Goal: Transaction & Acquisition: Purchase product/service

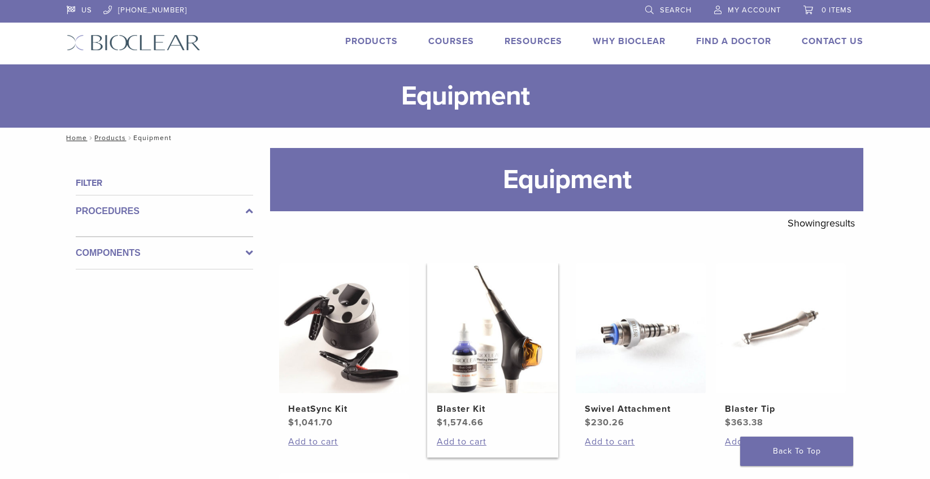
click at [463, 405] on h2 "Blaster Kit" at bounding box center [493, 409] width 112 height 14
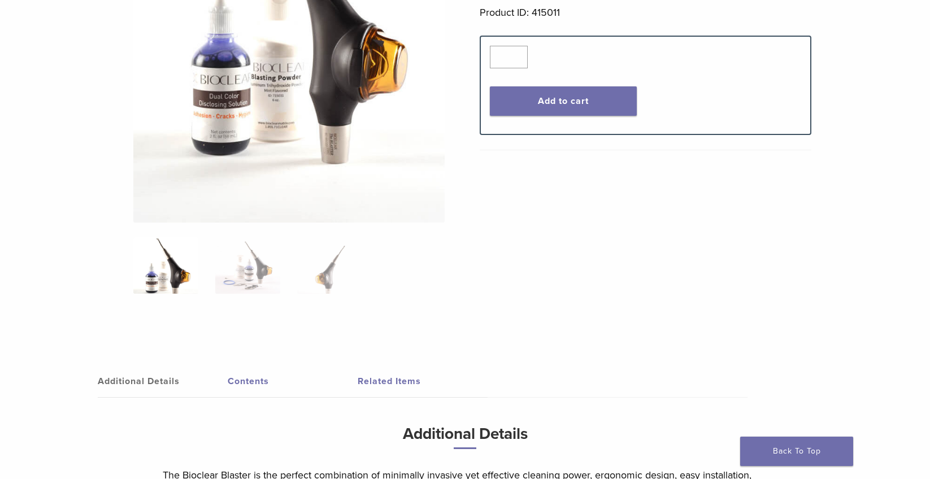
scroll to position [339, 0]
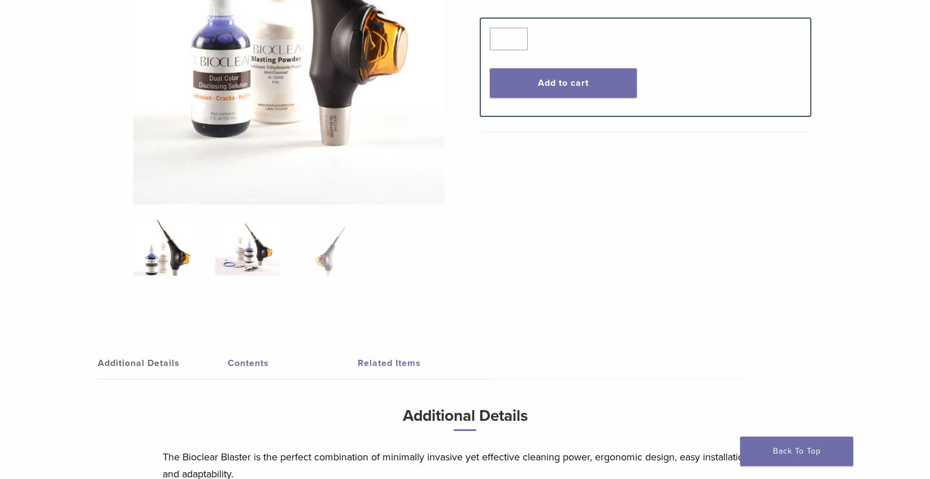
click at [254, 258] on img at bounding box center [247, 247] width 65 height 56
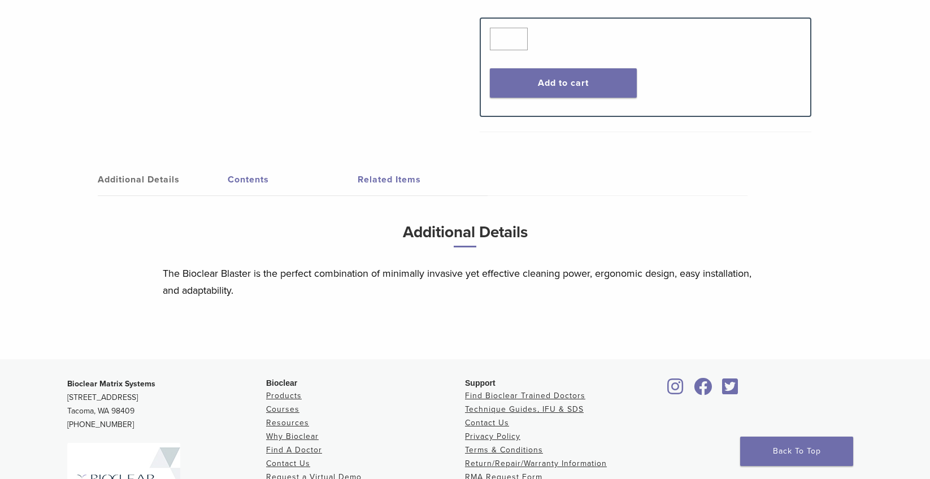
scroll to position [113, 0]
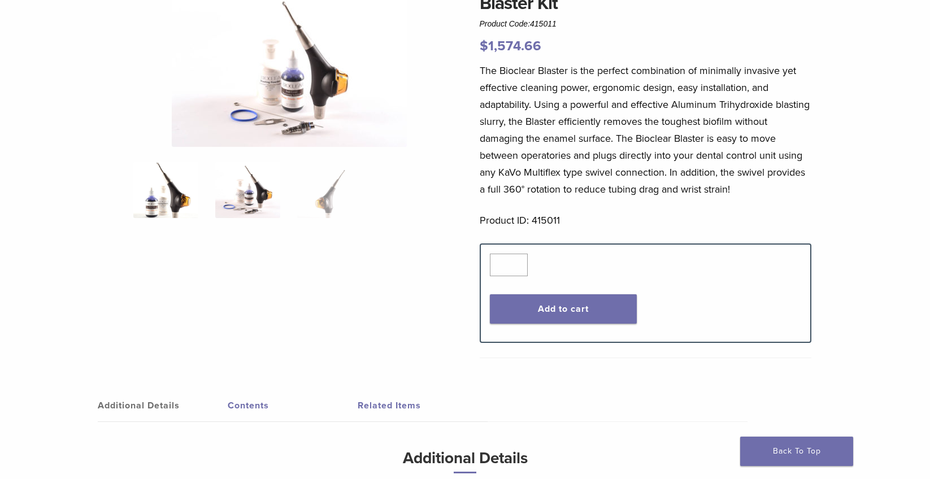
click at [159, 190] on img at bounding box center [165, 190] width 65 height 56
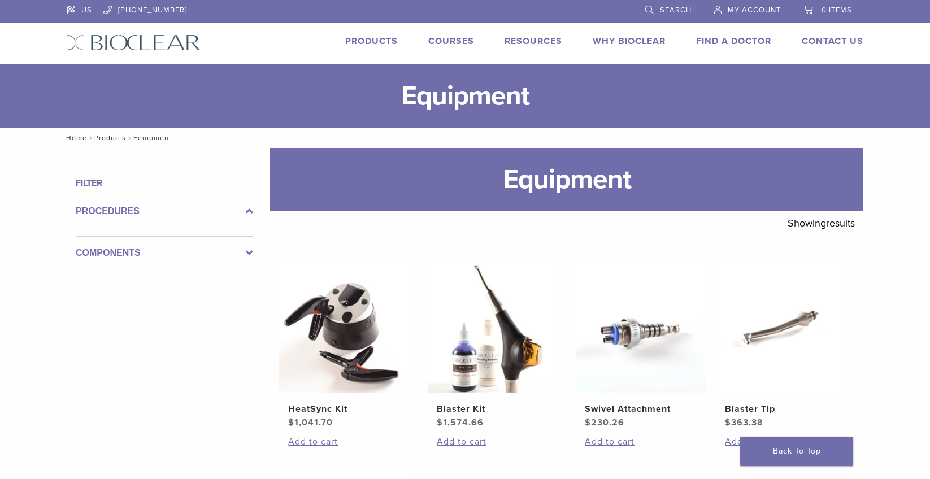
click at [360, 41] on link "Products" at bounding box center [371, 41] width 53 height 11
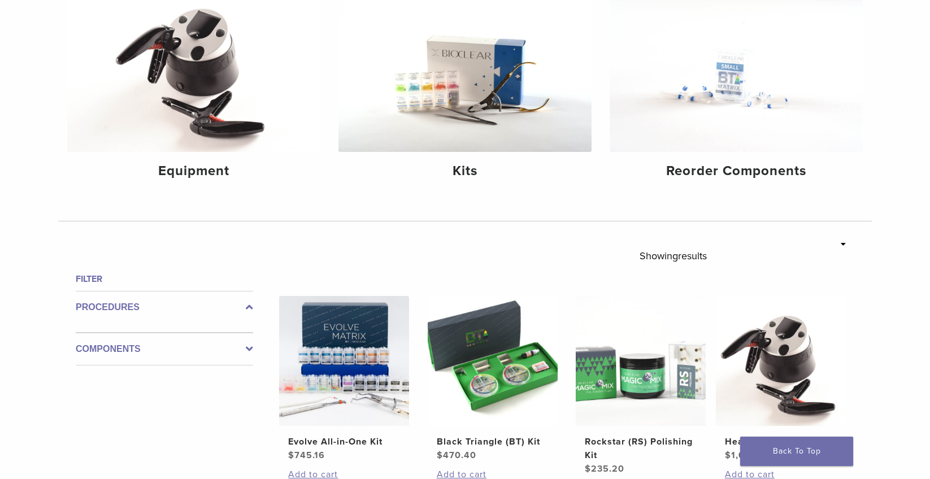
scroll to position [169, 0]
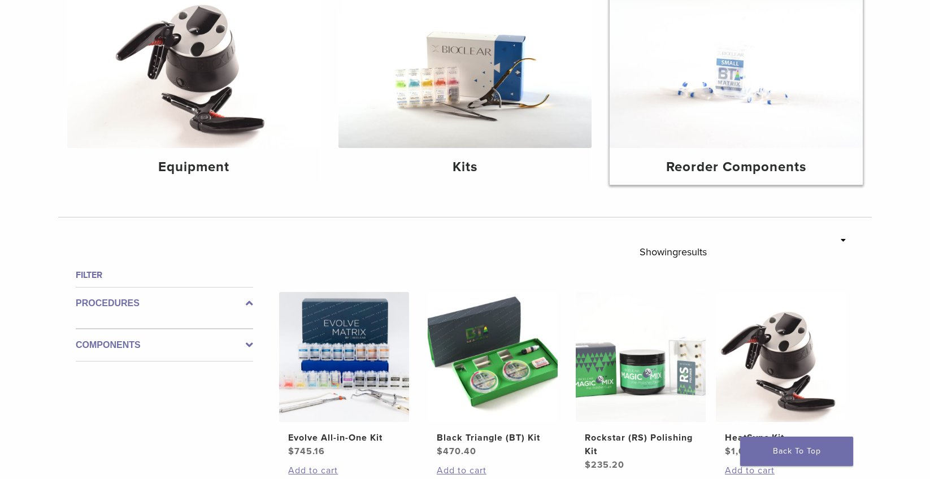
click at [758, 110] on img at bounding box center [735, 63] width 253 height 169
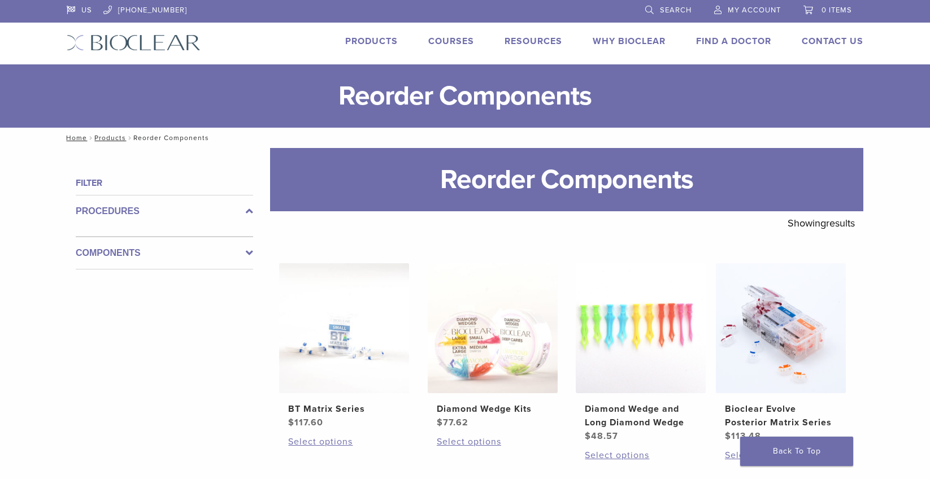
click at [248, 252] on icon at bounding box center [249, 253] width 7 height 14
click at [377, 39] on link "Products" at bounding box center [371, 41] width 53 height 11
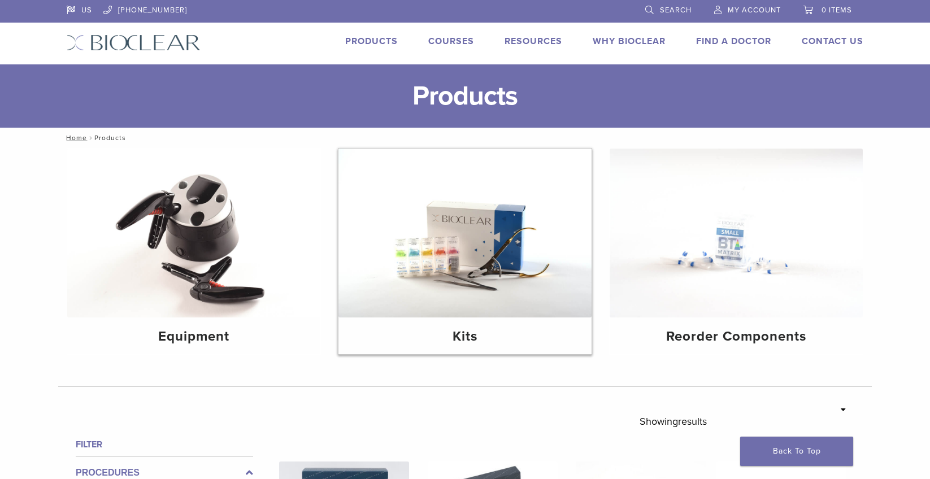
click at [441, 230] on img at bounding box center [464, 233] width 253 height 169
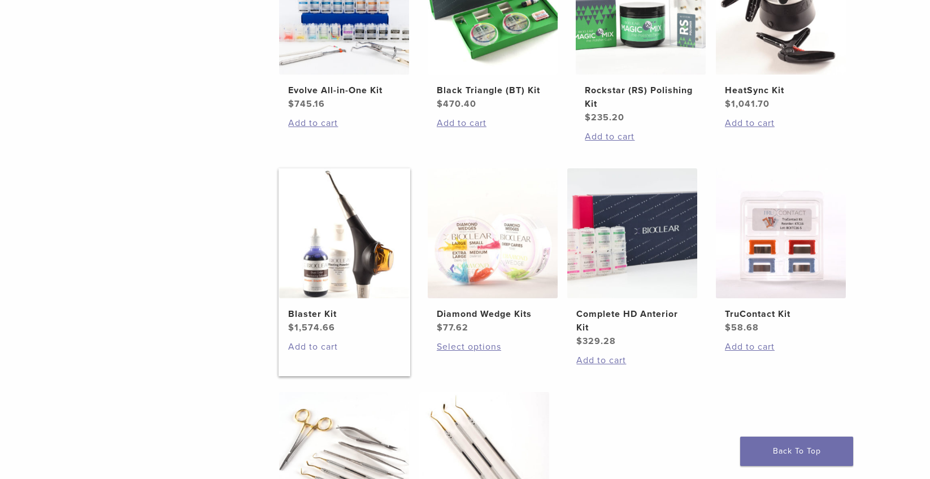
scroll to position [339, 0]
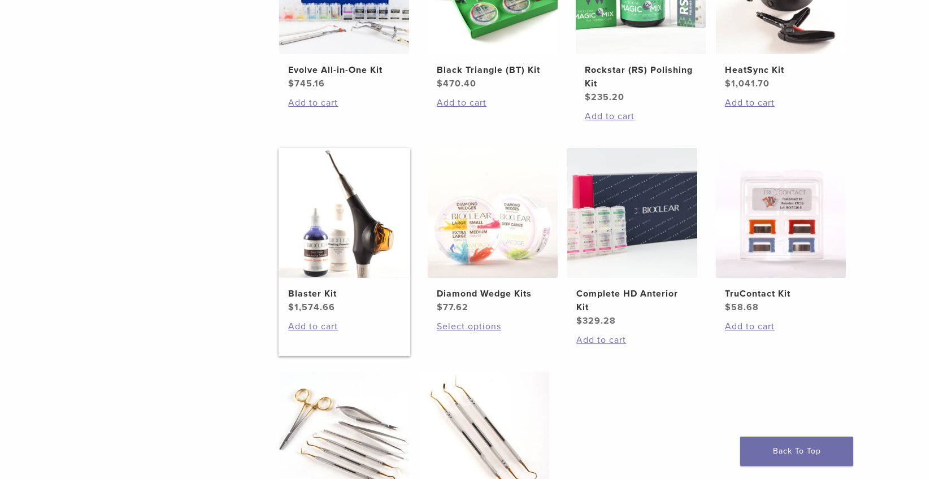
click at [302, 247] on img at bounding box center [344, 213] width 130 height 130
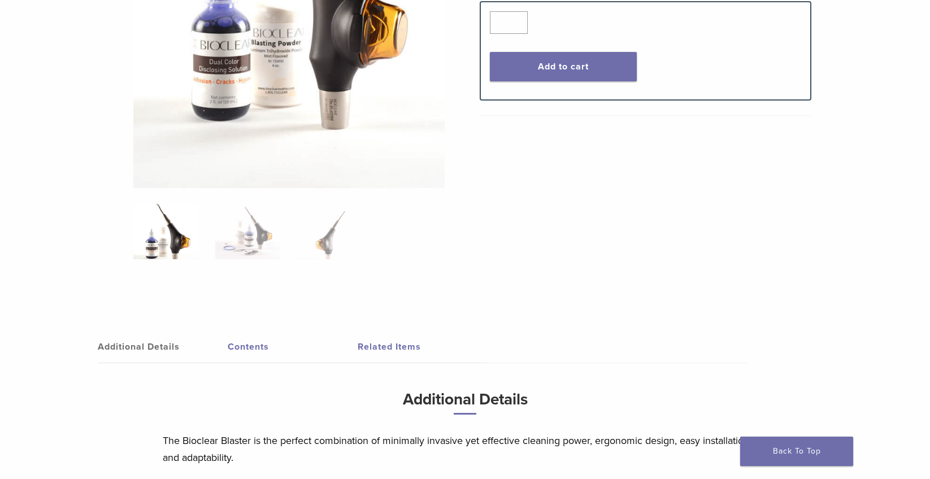
scroll to position [452, 0]
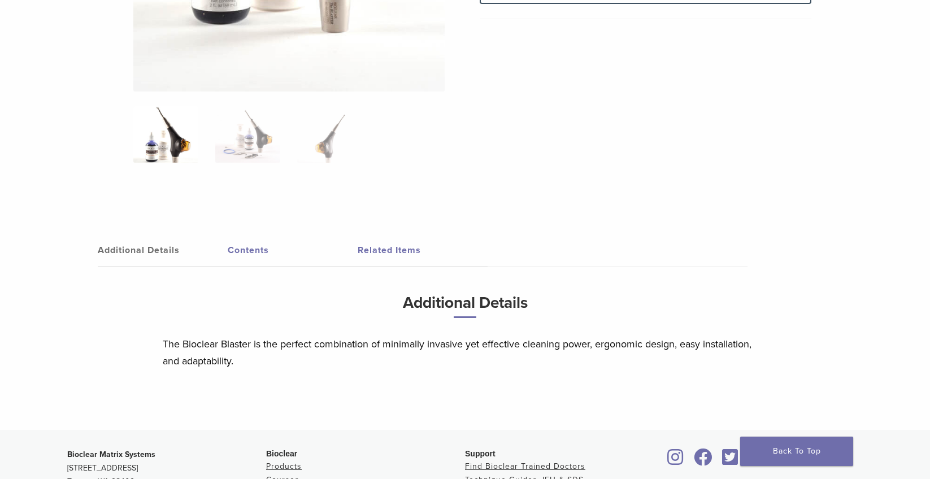
click at [386, 250] on link "Related Items" at bounding box center [422, 250] width 130 height 32
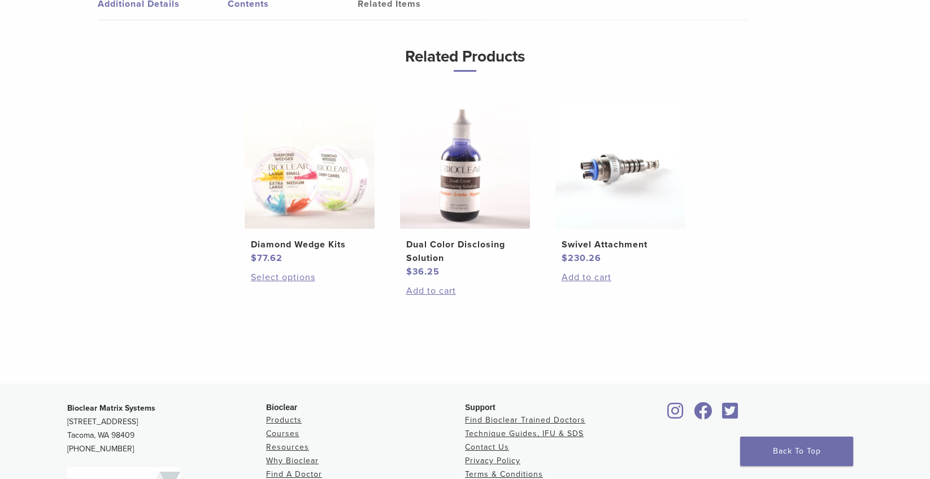
scroll to position [678, 0]
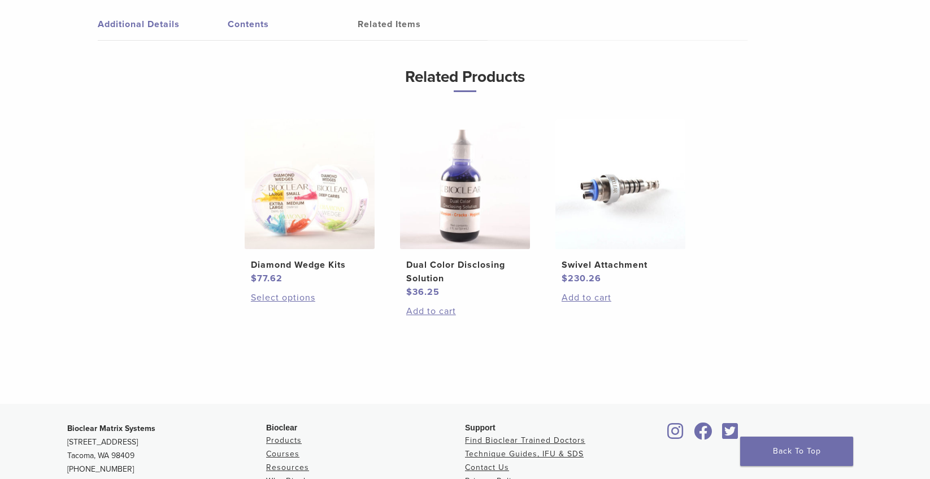
click at [452, 222] on img at bounding box center [465, 184] width 130 height 130
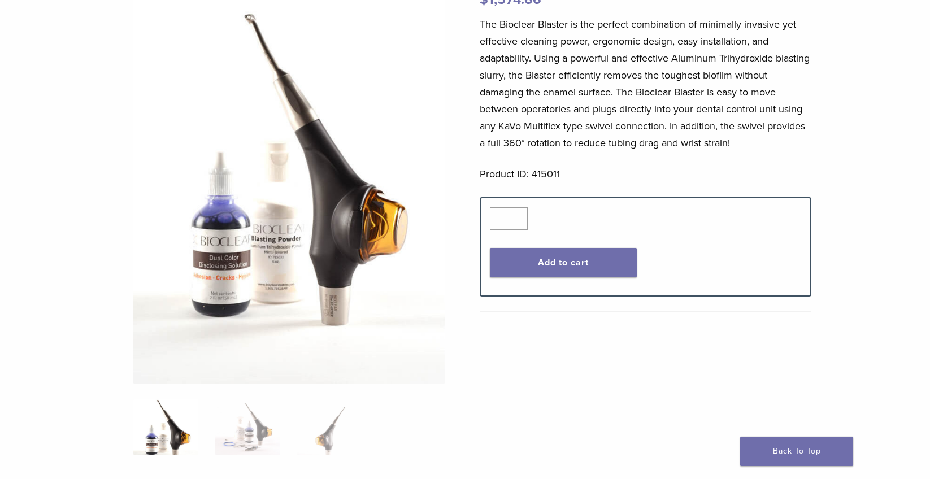
scroll to position [216, 0]
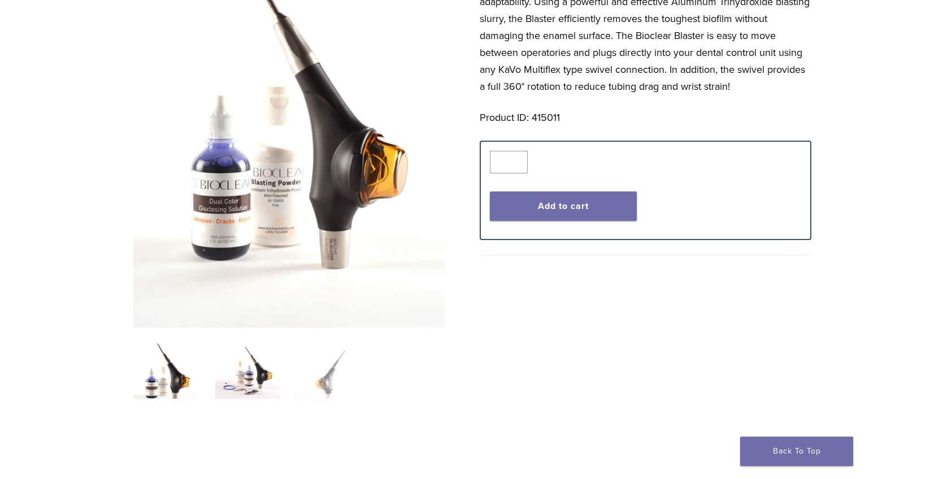
click at [254, 381] on img at bounding box center [247, 370] width 65 height 56
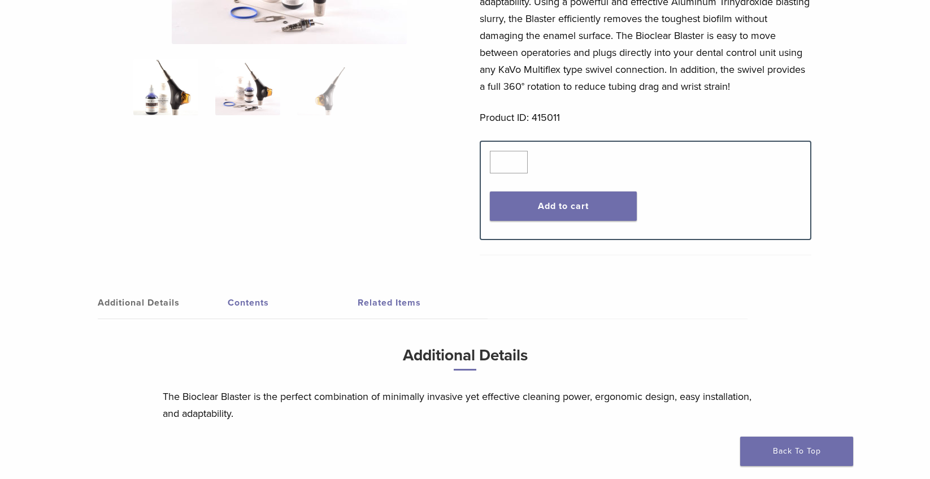
click at [169, 96] on img at bounding box center [165, 87] width 65 height 56
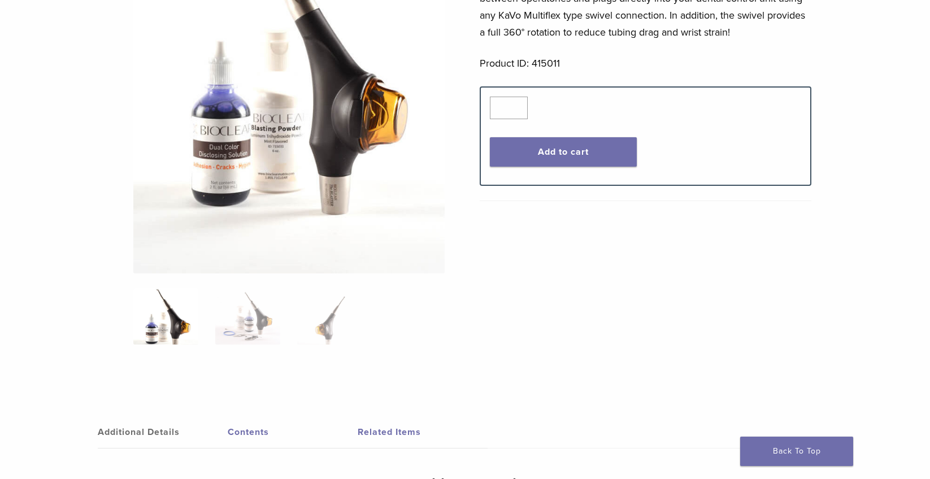
scroll to position [385, 0]
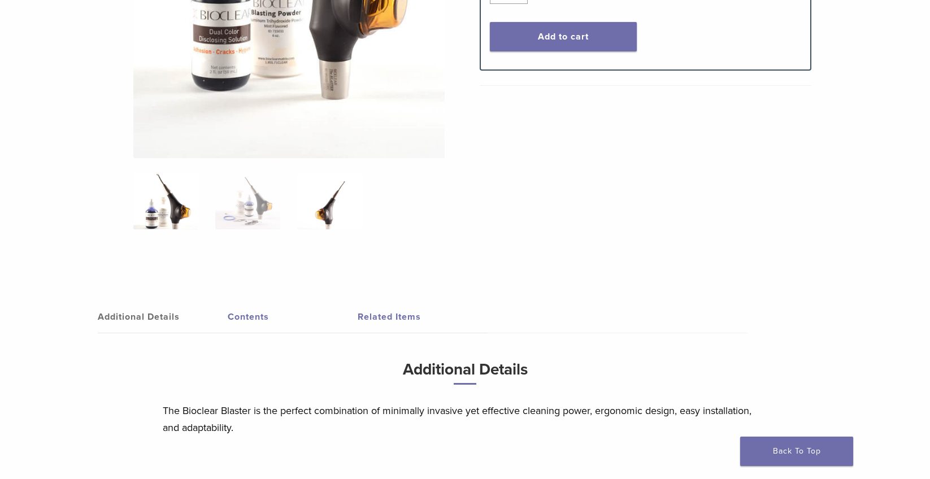
click at [322, 203] on img at bounding box center [329, 201] width 65 height 56
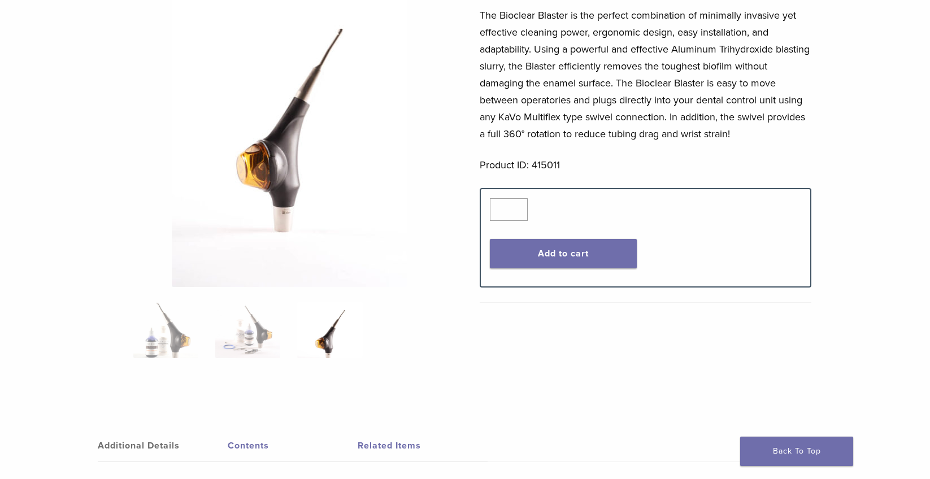
scroll to position [159, 0]
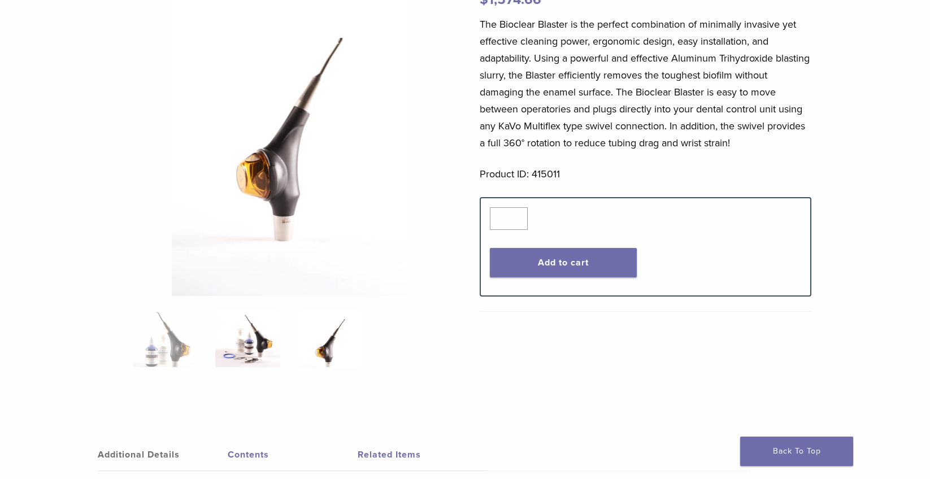
click at [242, 341] on img at bounding box center [247, 339] width 65 height 56
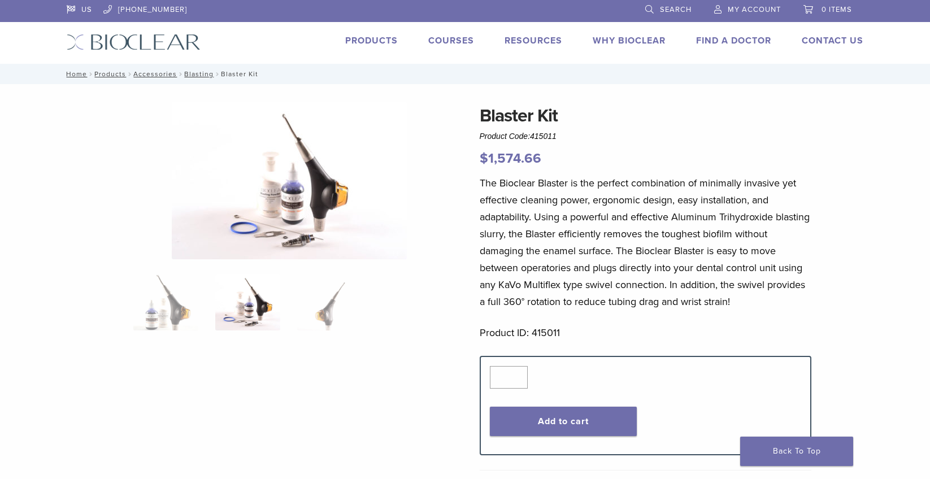
scroll to position [0, 0]
click at [372, 41] on link "Products" at bounding box center [371, 41] width 53 height 11
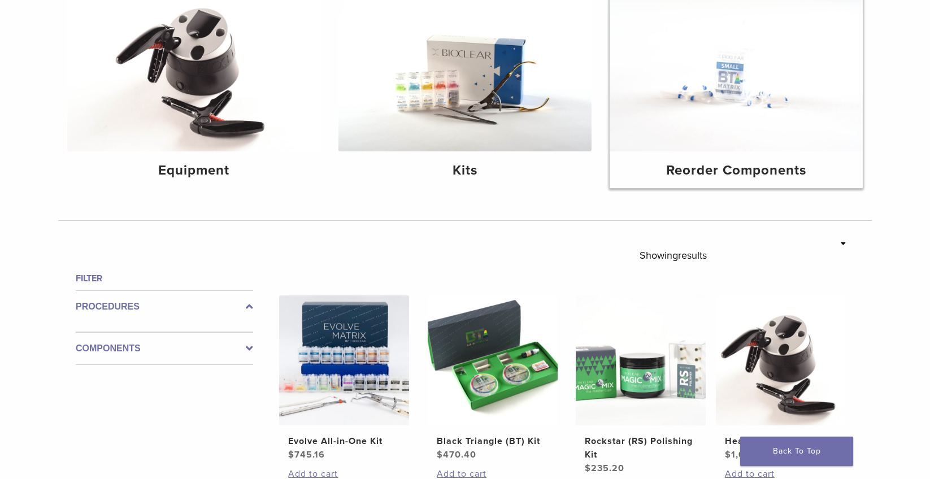
scroll to position [113, 0]
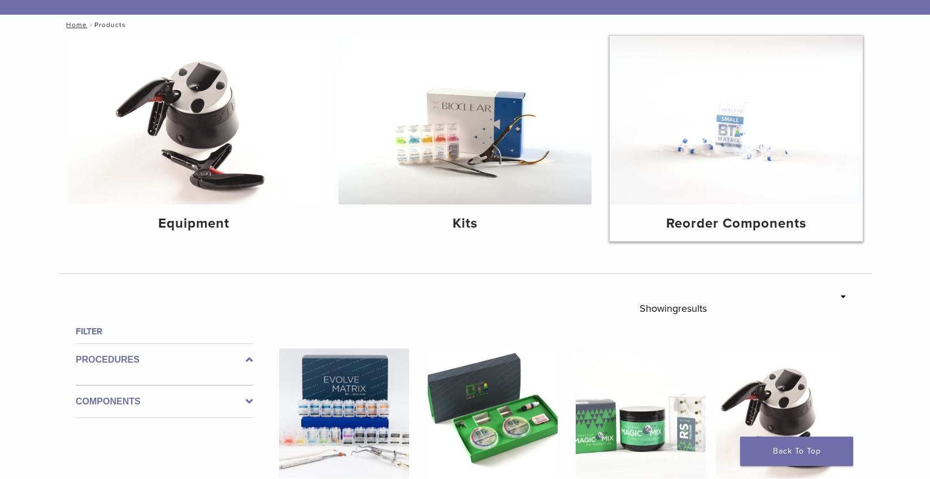
click at [710, 216] on h4 "Reorder Components" at bounding box center [735, 223] width 235 height 20
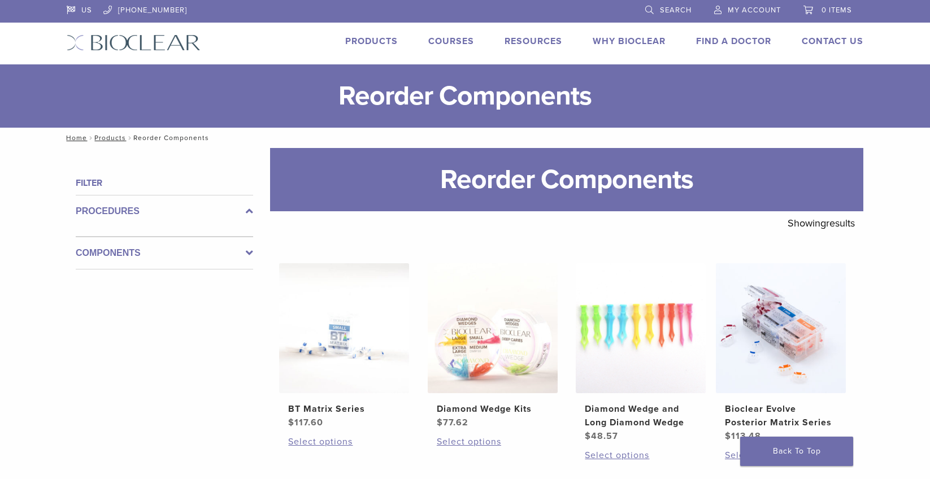
click at [650, 10] on link "Search" at bounding box center [668, 8] width 46 height 17
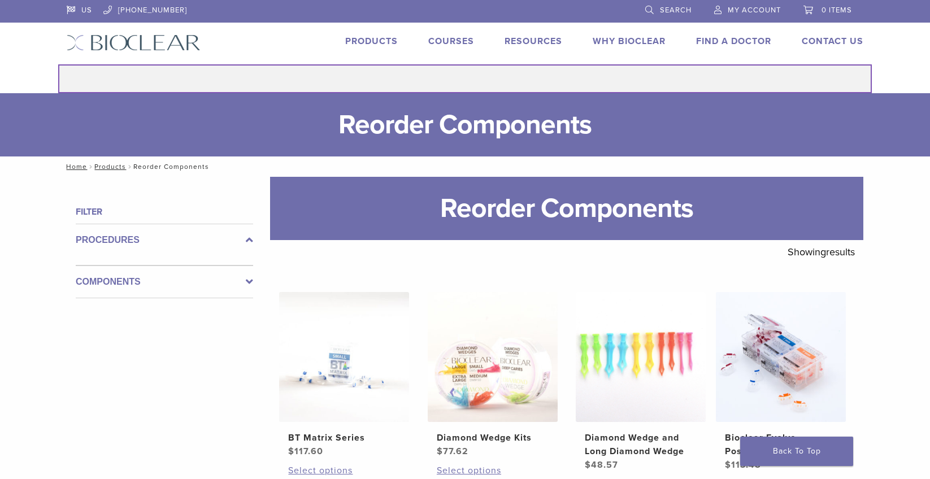
click at [376, 72] on input "Search for:" at bounding box center [464, 78] width 813 height 29
type input "**********"
click at [58, 64] on button "Search" at bounding box center [58, 64] width 1 height 1
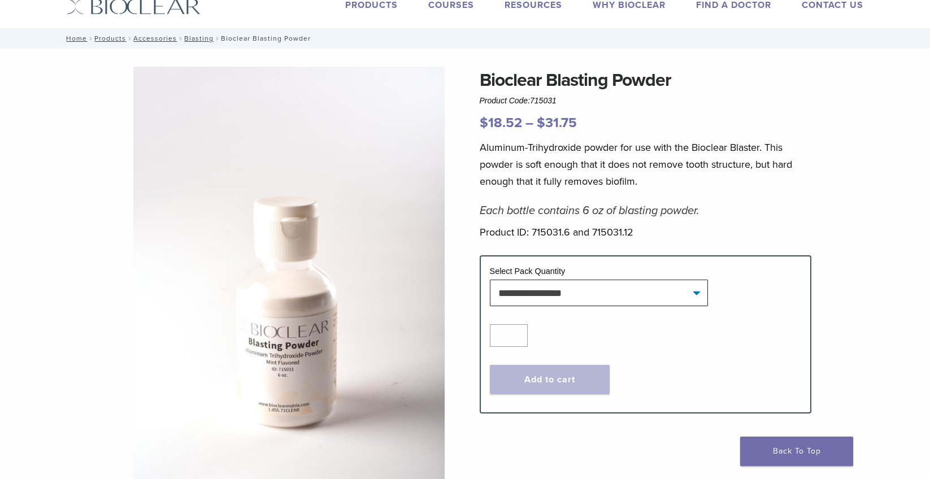
scroll to position [56, 0]
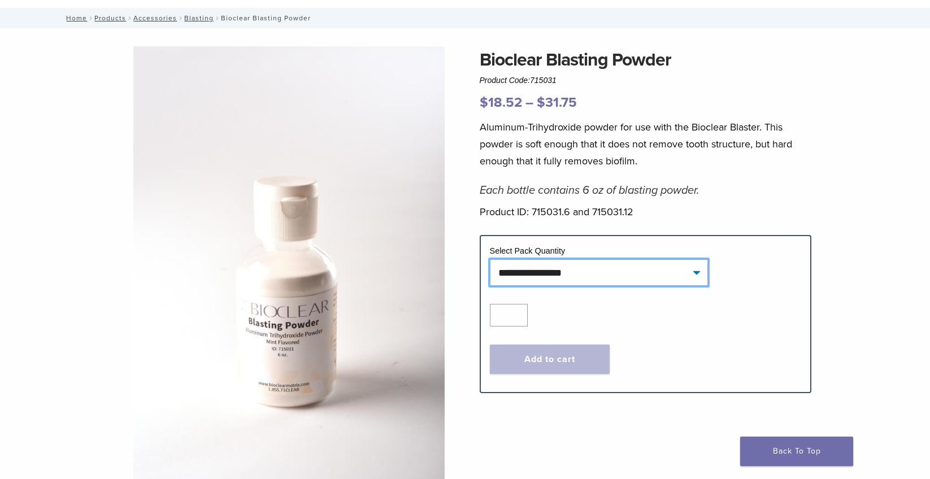
click at [697, 272] on select "**********" at bounding box center [599, 272] width 218 height 26
click at [737, 184] on h5 "Each bottle contains 6 oz of blasting powder." at bounding box center [645, 191] width 332 height 14
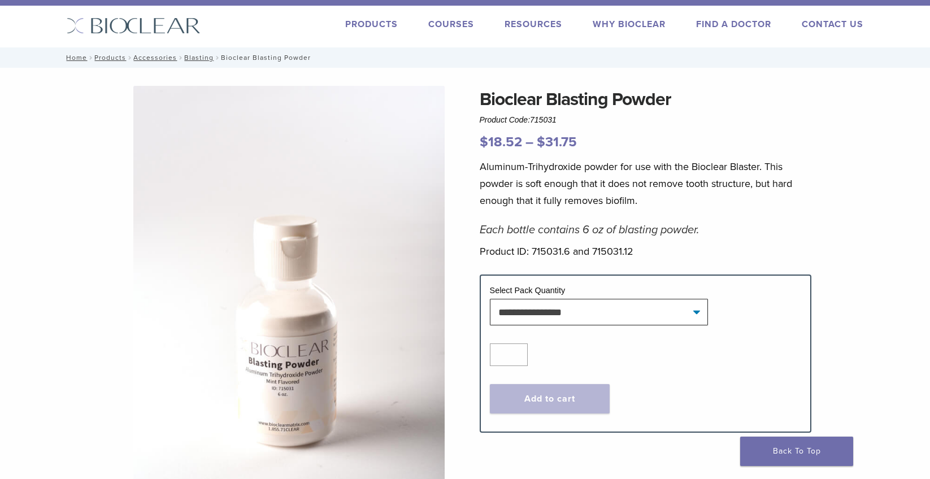
scroll to position [0, 0]
